Goal: Check status: Check status

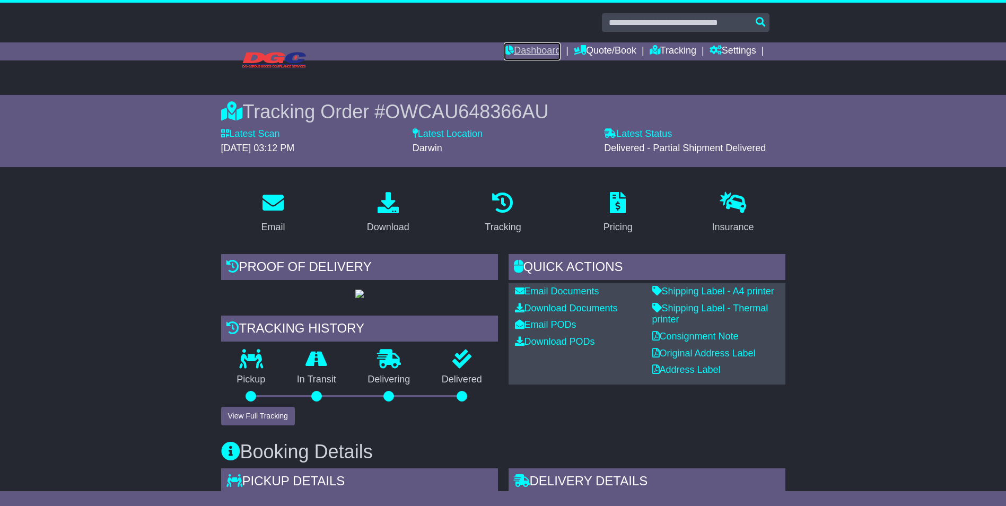
click at [529, 56] on link "Dashboard" at bounding box center [532, 51] width 57 height 18
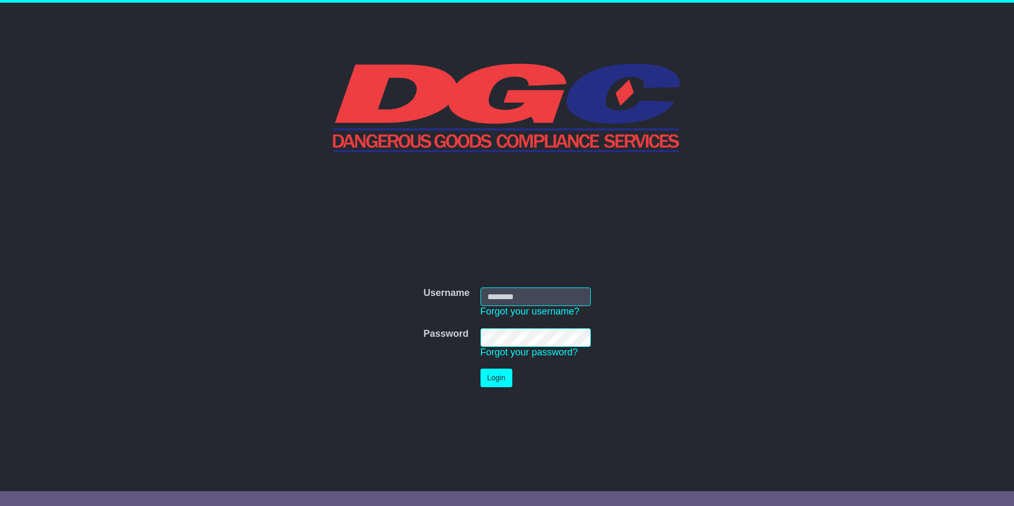
type input "**********"
click at [499, 378] on button "Login" at bounding box center [497, 378] width 32 height 19
